Goal: Transaction & Acquisition: Book appointment/travel/reservation

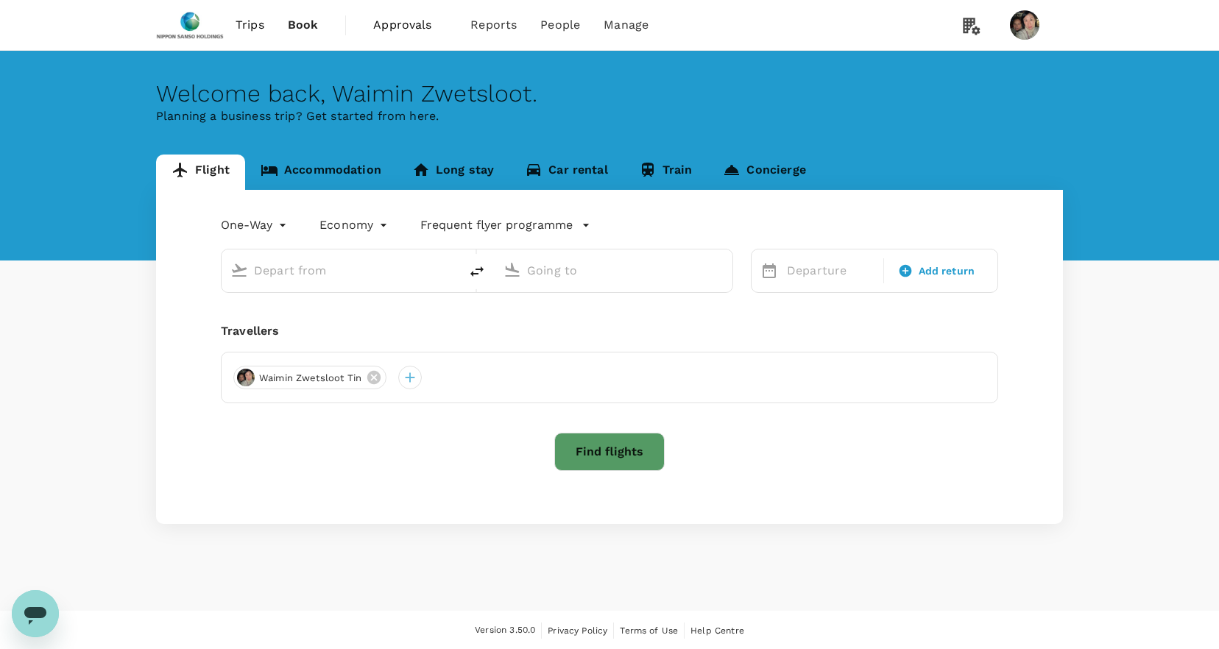
type input "roundtrip"
type input "business"
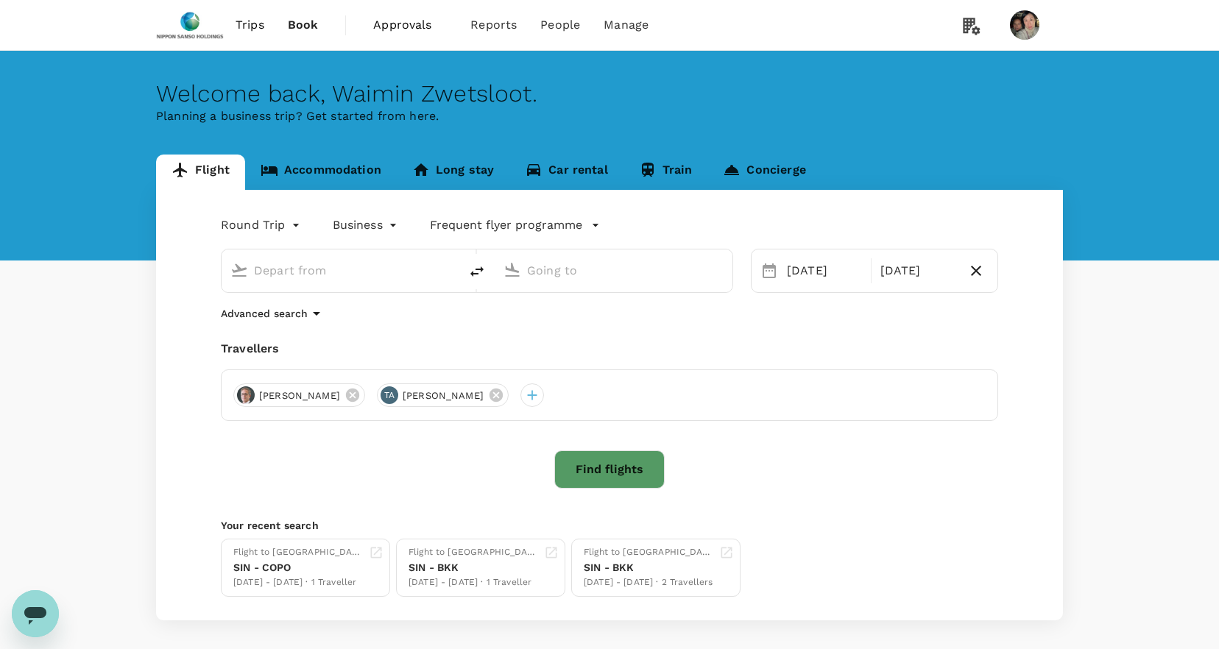
type input "Singapore Changi (SIN)"
type input "[GEOGRAPHIC_DATA], [GEOGRAPHIC_DATA] (any)"
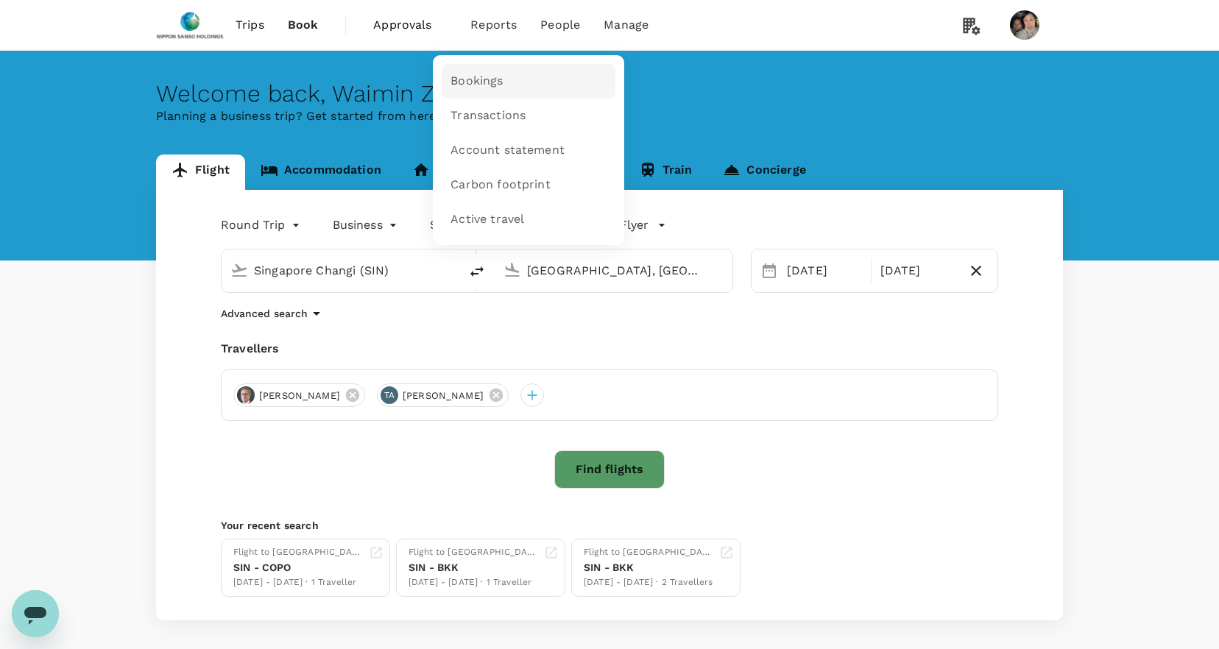
click at [472, 80] on span "Bookings" at bounding box center [477, 81] width 52 height 17
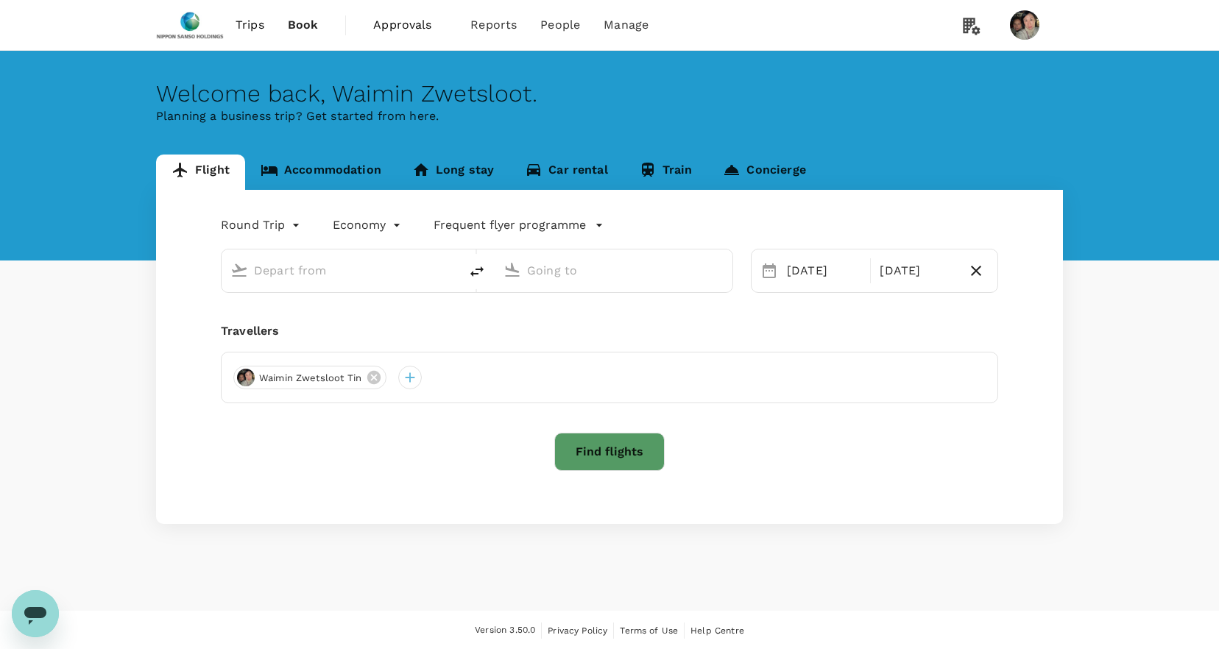
click at [384, 27] on span "Approvals" at bounding box center [410, 25] width 74 height 18
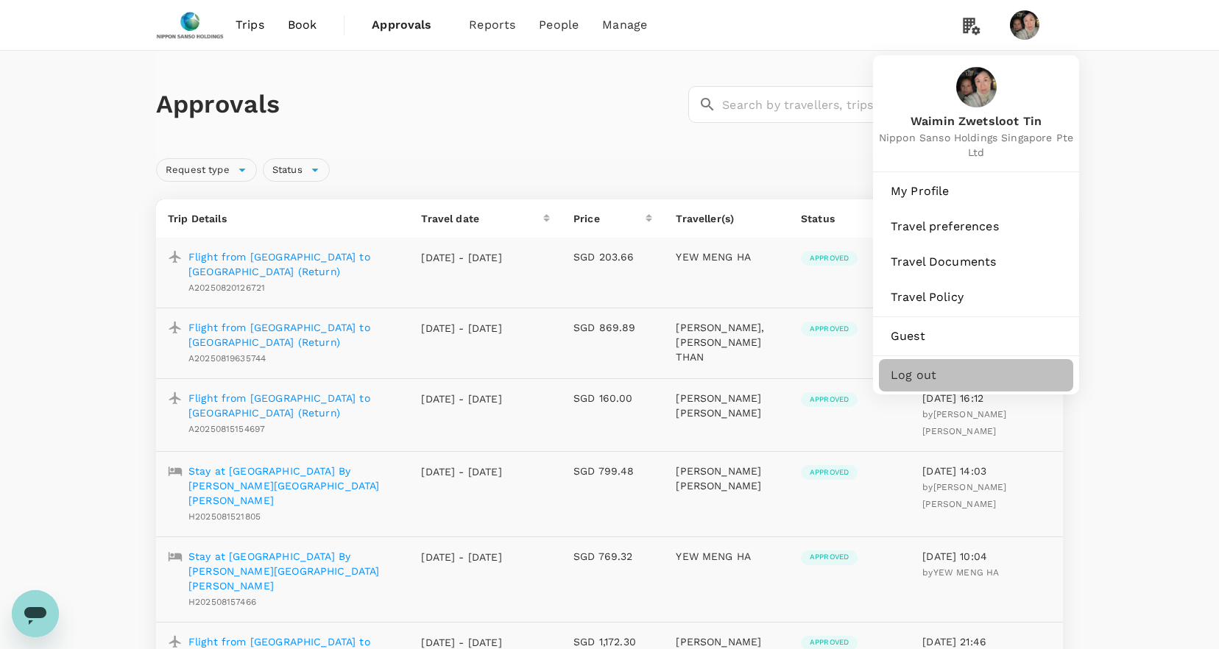
click at [958, 373] on span "Log out" at bounding box center [976, 376] width 171 height 18
